Goal: Information Seeking & Learning: Compare options

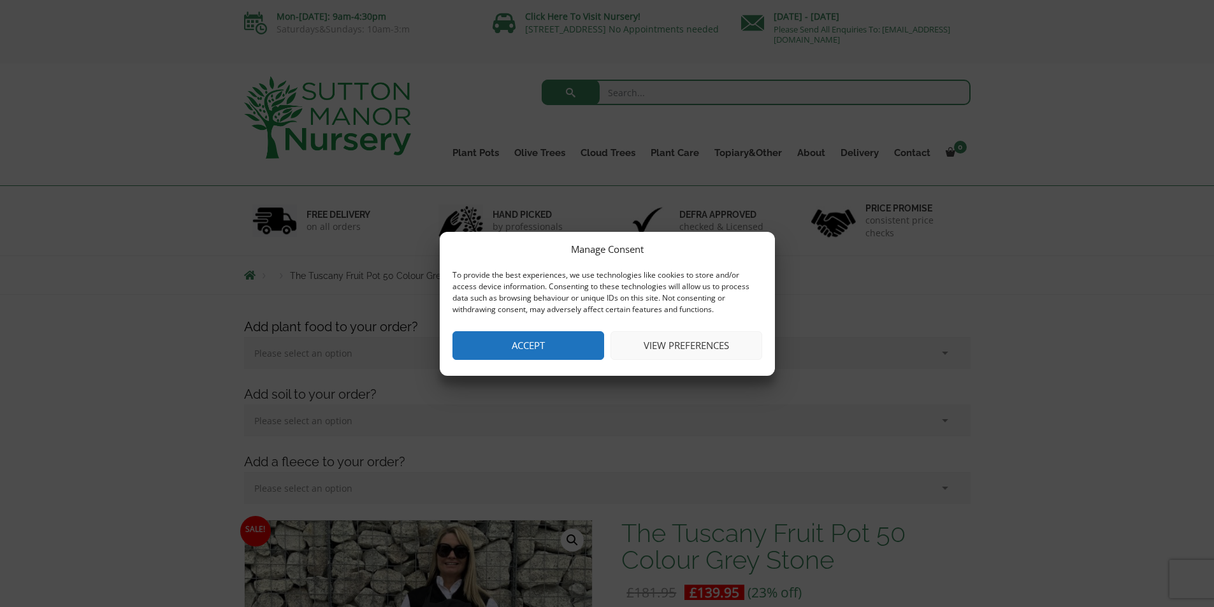
click at [529, 343] on button "Accept" at bounding box center [528, 345] width 152 height 29
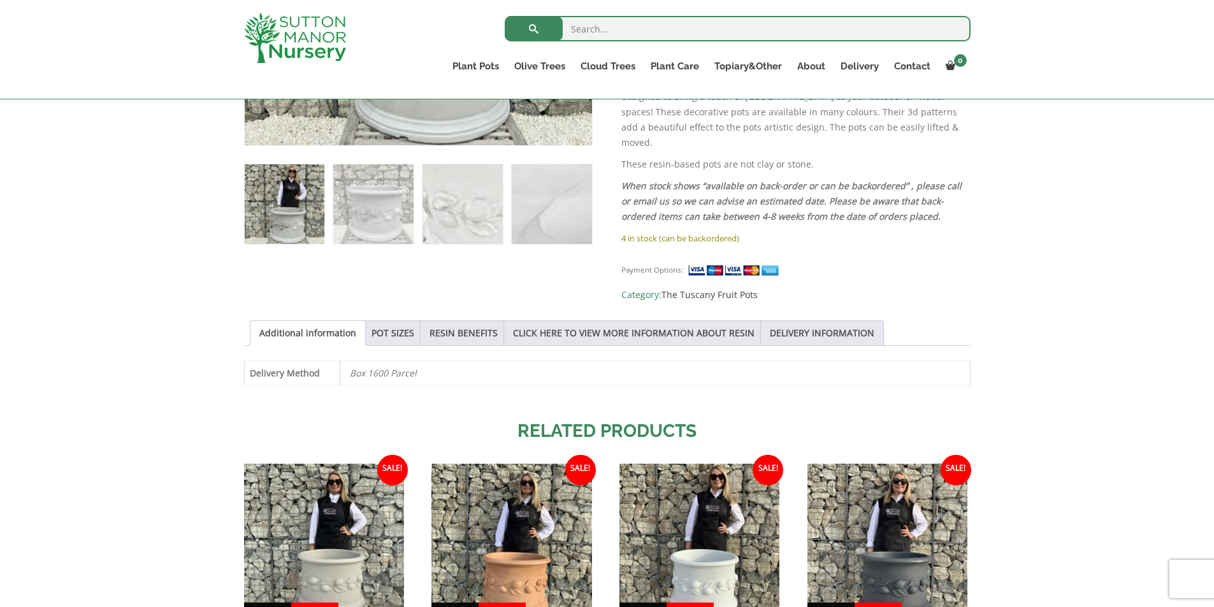
scroll to position [701, 0]
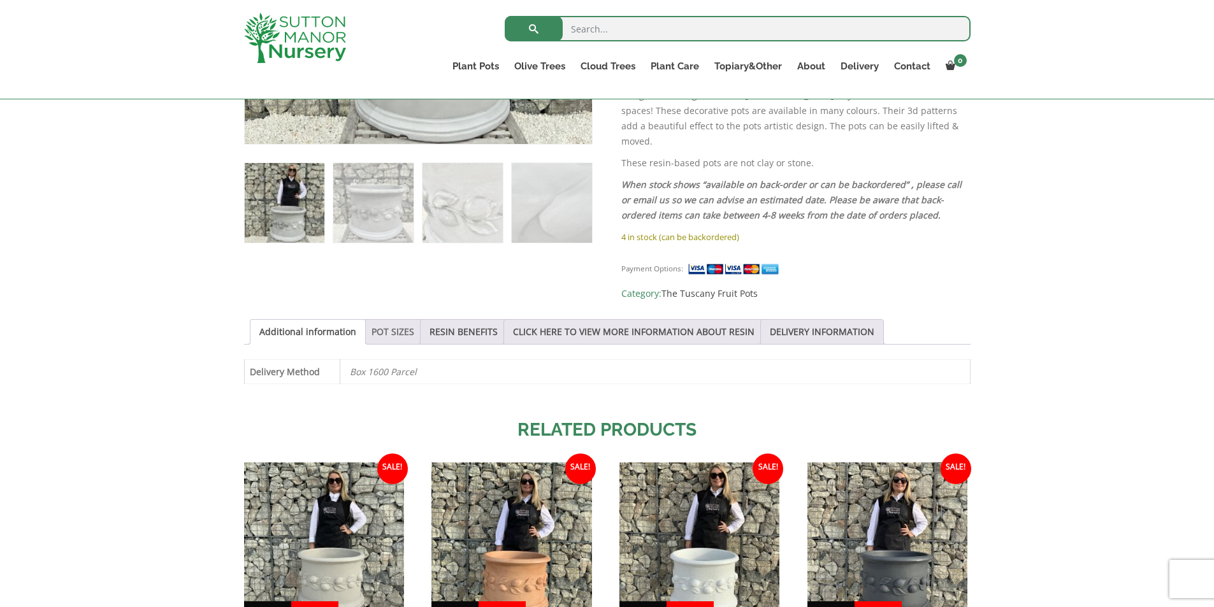
click at [383, 320] on link "POT SIZES" at bounding box center [392, 332] width 43 height 24
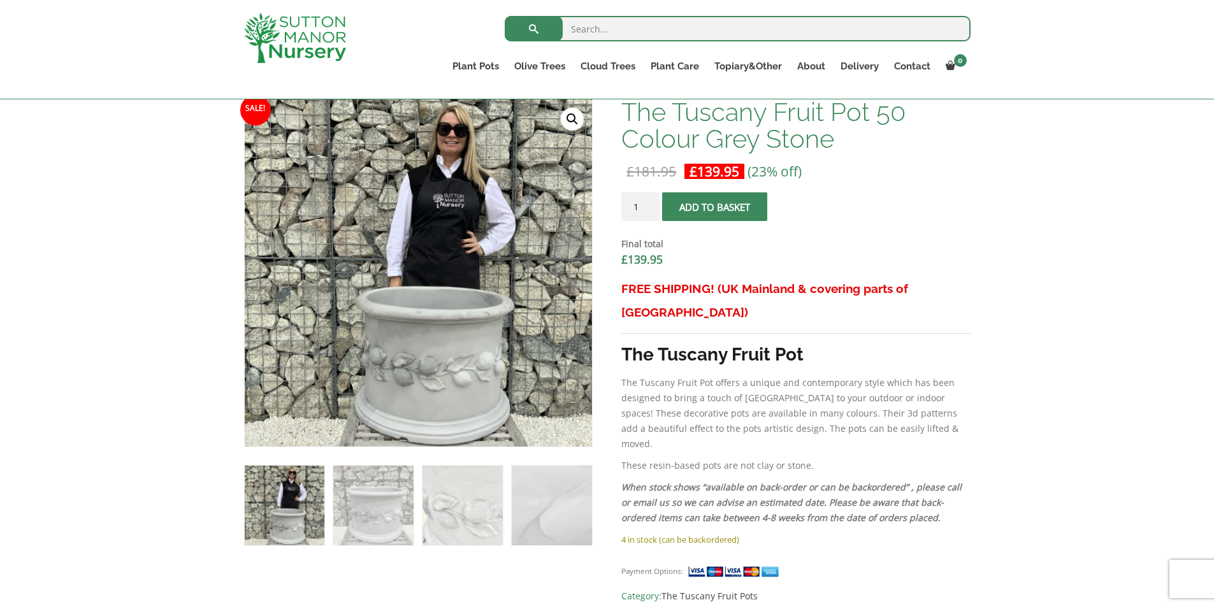
scroll to position [382, 0]
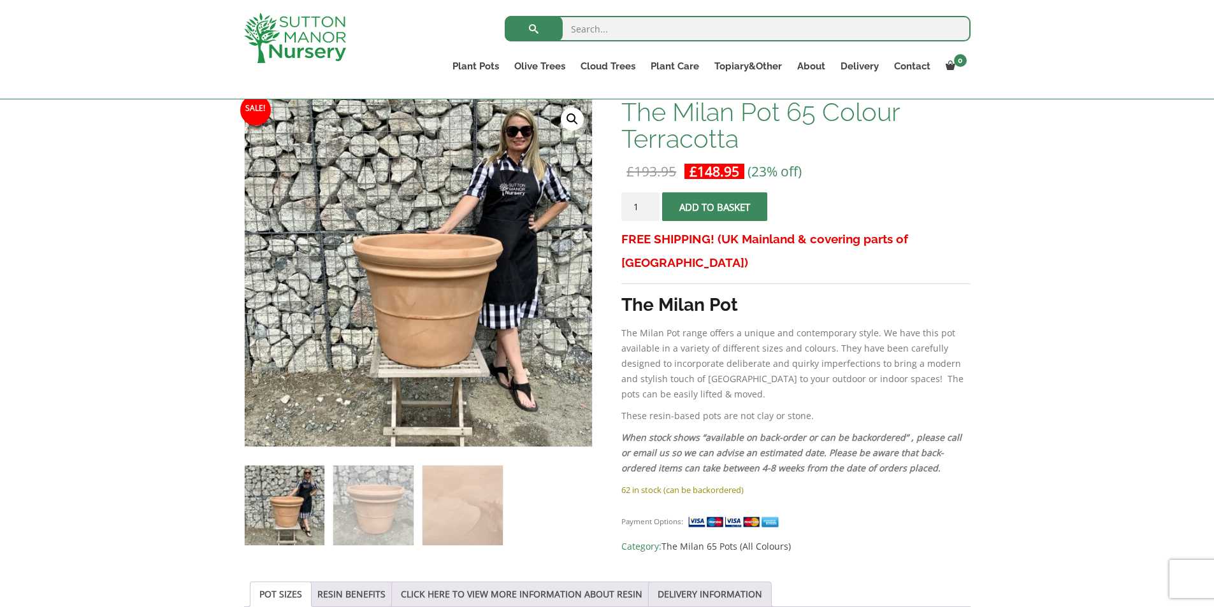
scroll to position [191, 0]
